Goal: Information Seeking & Learning: Find specific page/section

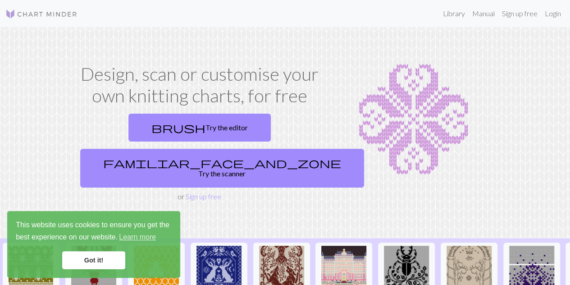
click at [32, 14] on img at bounding box center [41, 14] width 72 height 11
click at [459, 14] on link "Library" at bounding box center [453, 14] width 29 height 18
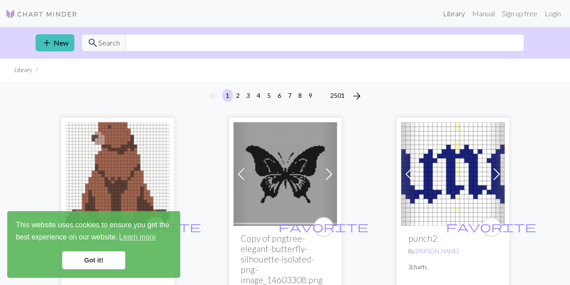
scroll to position [55, 0]
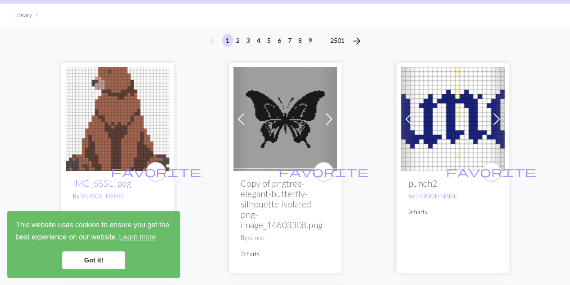
click at [101, 259] on link "Got it!" at bounding box center [93, 260] width 63 height 18
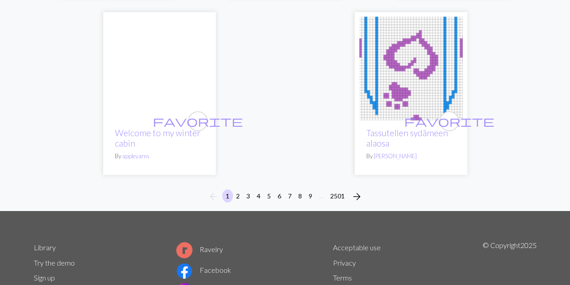
scroll to position [3050, 0]
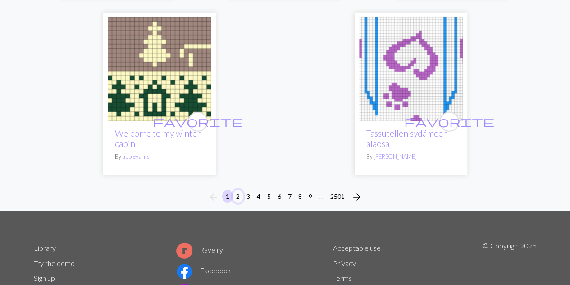
click at [235, 198] on button "2" at bounding box center [237, 196] width 11 height 13
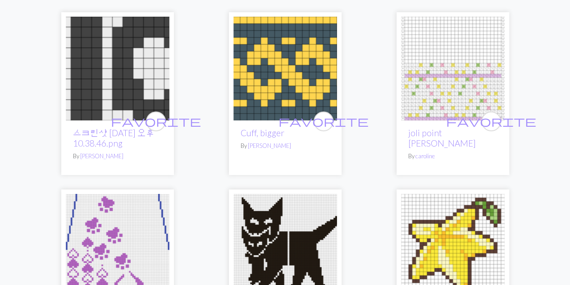
scroll to position [114, 0]
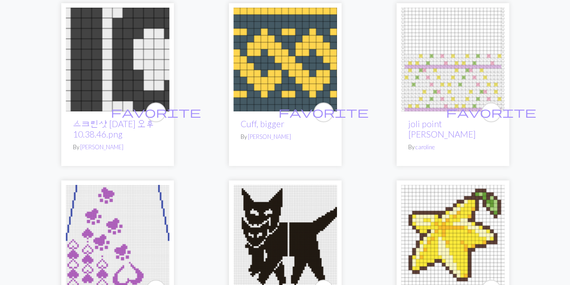
click at [292, 84] on img at bounding box center [285, 60] width 104 height 104
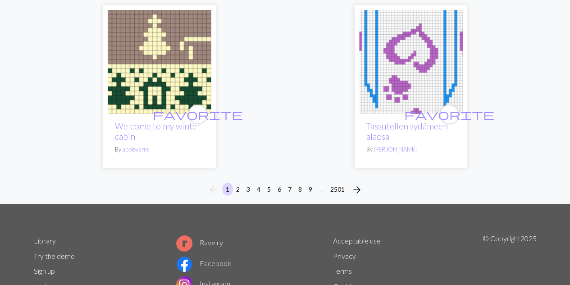
scroll to position [3057, 0]
click at [236, 187] on button "2" at bounding box center [237, 188] width 11 height 13
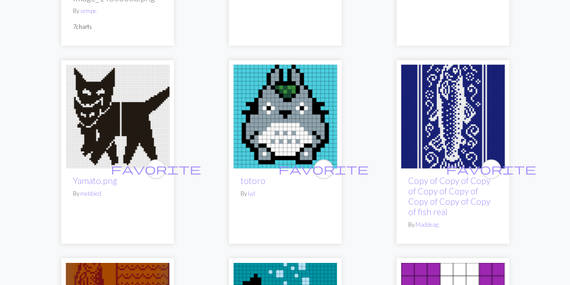
scroll to position [615, 0]
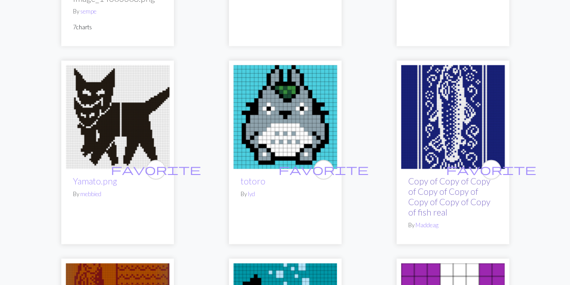
click at [414, 192] on link "Copy of Copy of Copy of Copy of Copy of Copy of Copy of Copy of fish real" at bounding box center [449, 196] width 82 height 41
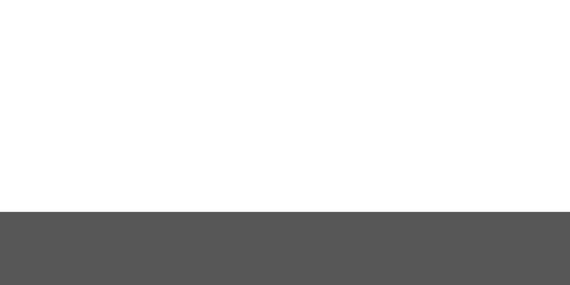
scroll to position [22, 0]
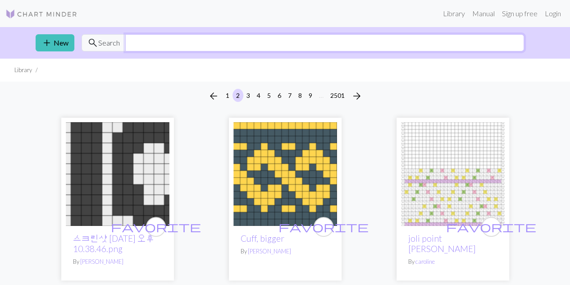
click at [235, 42] on input "text" at bounding box center [324, 42] width 398 height 17
type input "fish"
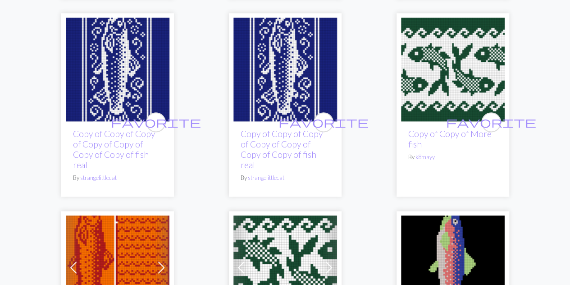
scroll to position [549, 0]
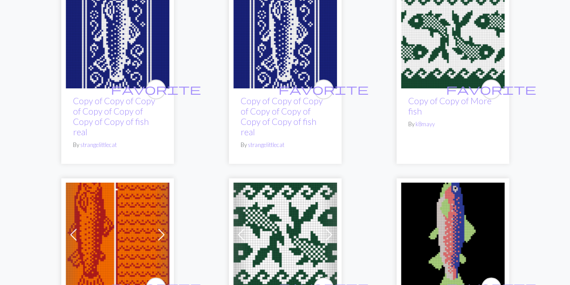
click at [449, 36] on img at bounding box center [453, 37] width 104 height 104
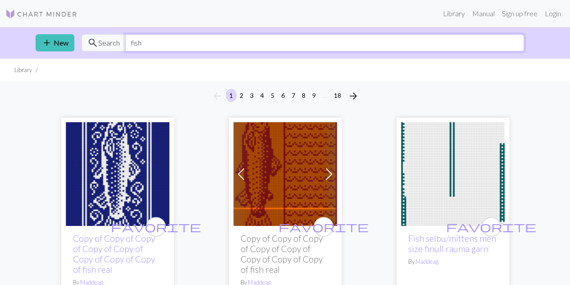
click at [258, 43] on input "fish" at bounding box center [324, 42] width 398 height 17
type input "f"
type input "skull"
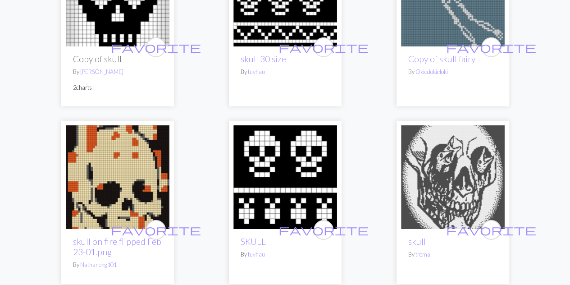
scroll to position [1255, 0]
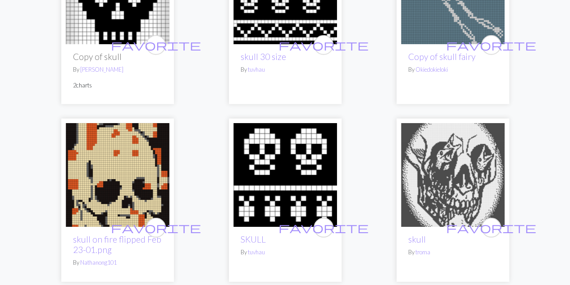
click at [237, 200] on img at bounding box center [285, 175] width 104 height 104
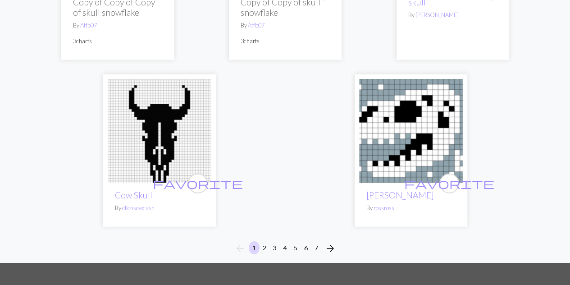
scroll to position [2989, 0]
